Goal: Find specific page/section: Find specific page/section

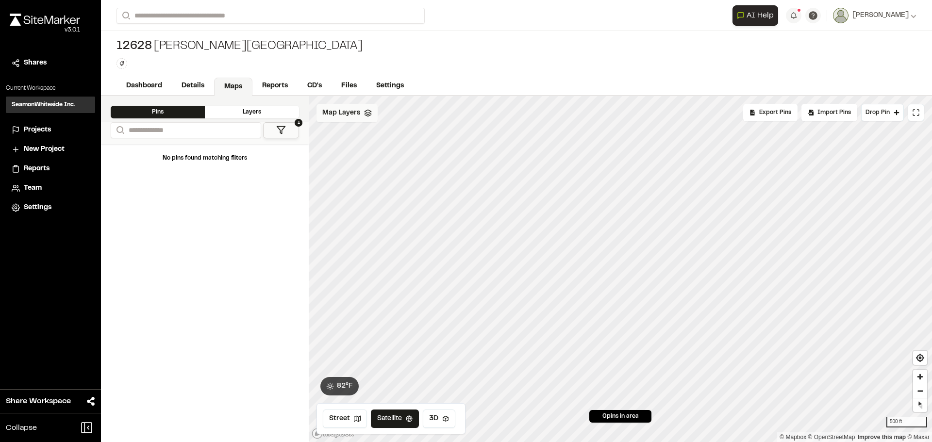
click at [348, 116] on span "Map Layers" at bounding box center [341, 113] width 38 height 11
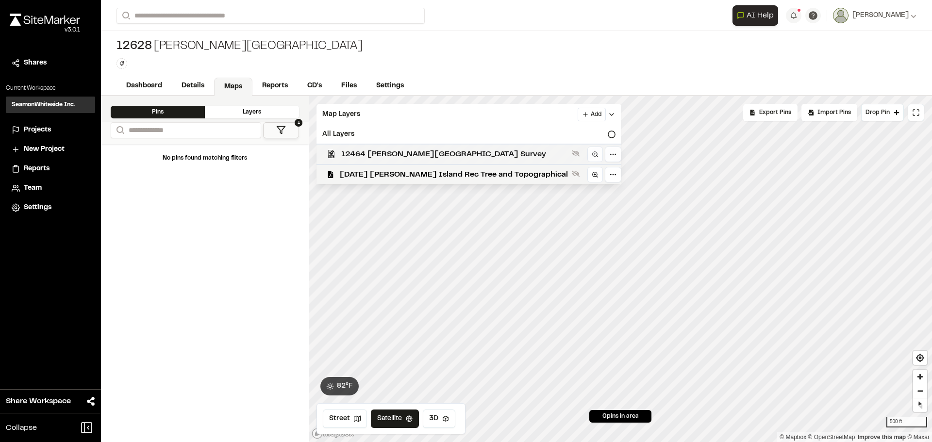
click at [481, 158] on span "12464 [PERSON_NAME][GEOGRAPHIC_DATA] Survey" at bounding box center [454, 155] width 227 height 12
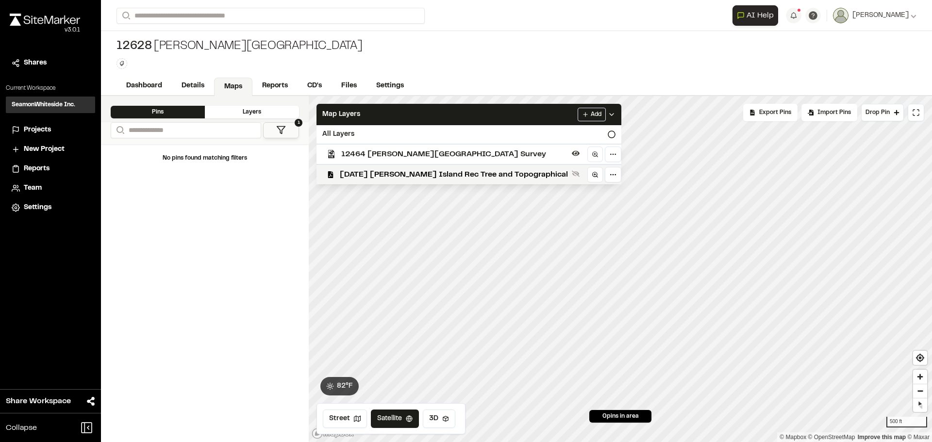
click at [481, 158] on span "12464 [PERSON_NAME][GEOGRAPHIC_DATA] Survey" at bounding box center [454, 155] width 227 height 12
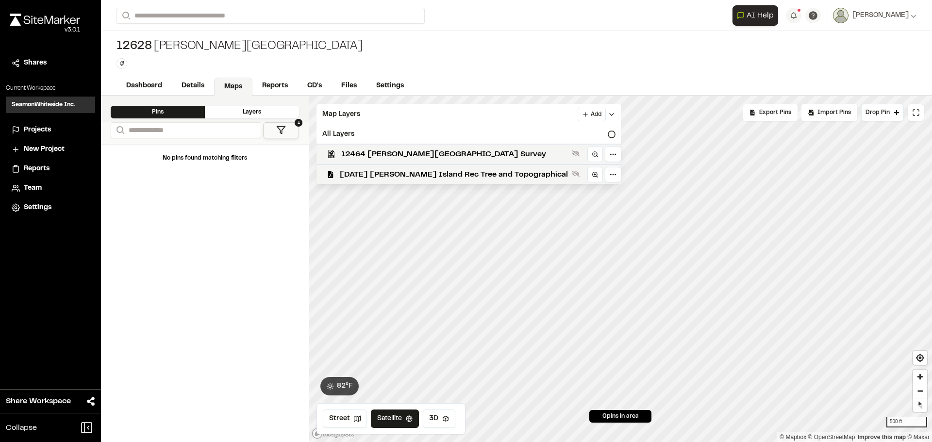
click at [481, 158] on span "12464 [PERSON_NAME][GEOGRAPHIC_DATA] Survey" at bounding box center [454, 155] width 227 height 12
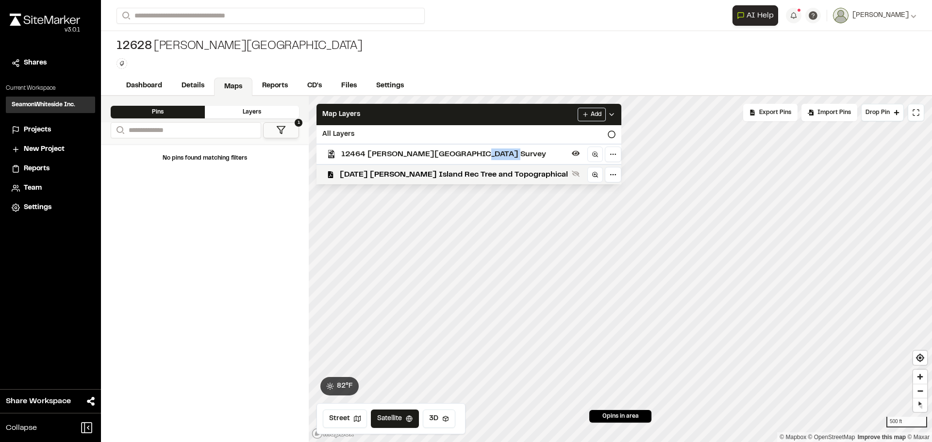
click at [481, 158] on span "12464 [PERSON_NAME][GEOGRAPHIC_DATA] Survey" at bounding box center [454, 155] width 227 height 12
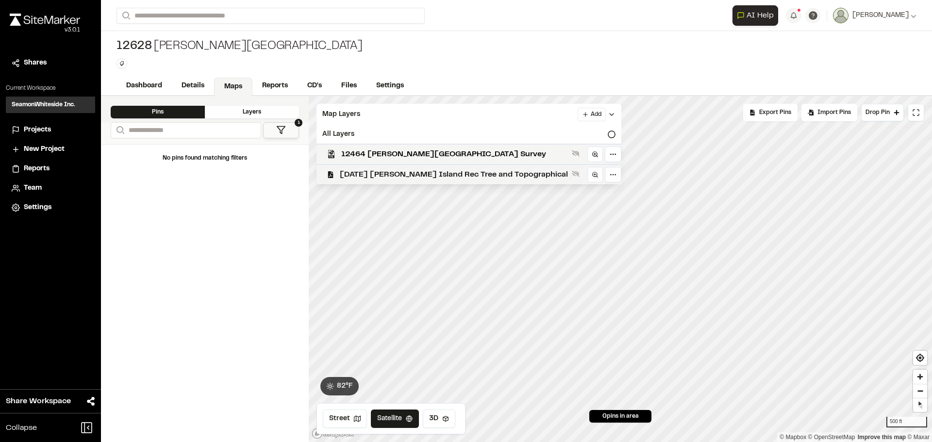
click at [483, 173] on span "[DATE] [PERSON_NAME] Island Rec Tree and Topographical" at bounding box center [454, 175] width 228 height 12
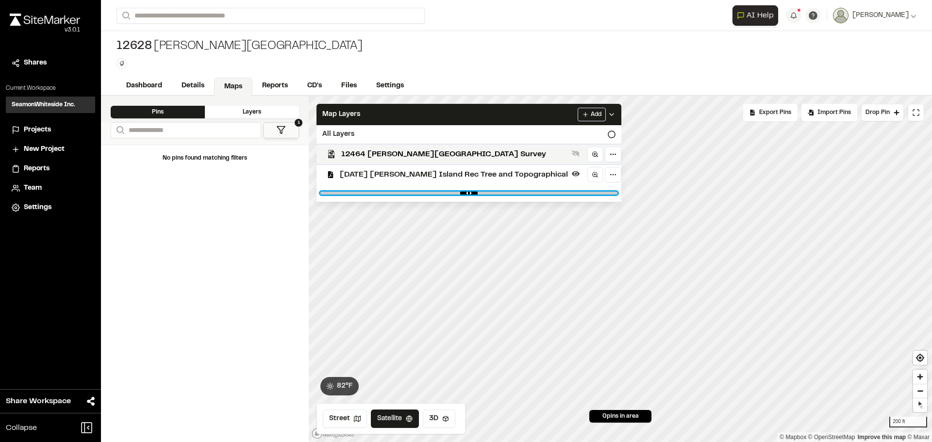
drag, startPoint x: 579, startPoint y: 192, endPoint x: 486, endPoint y: 199, distance: 92.5
type input "****"
click at [486, 195] on input "range" at bounding box center [468, 193] width 297 height 3
click at [621, 77] on div "Dashboard Details Maps Reports CD's Files Settings" at bounding box center [516, 86] width 831 height 19
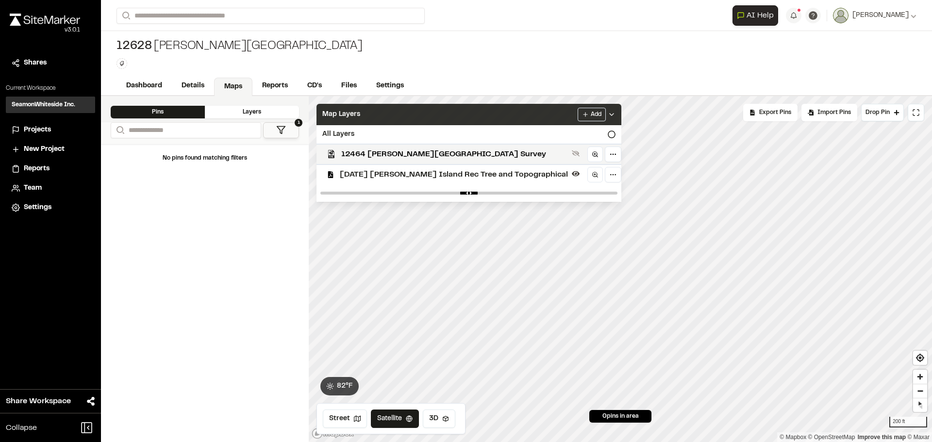
click at [592, 118] on div "Map Layers Add" at bounding box center [469, 114] width 305 height 21
